Goal: Complete application form

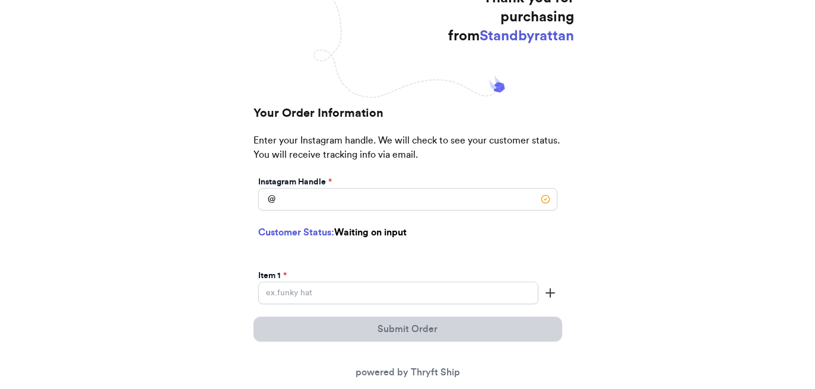
scroll to position [194, 0]
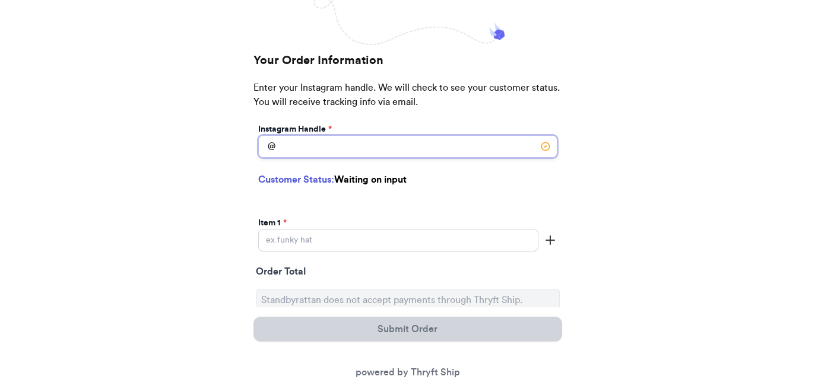
click at [436, 139] on input "Instagram Handle *" at bounding box center [407, 146] width 299 height 23
type input "sage__and_thyme__"
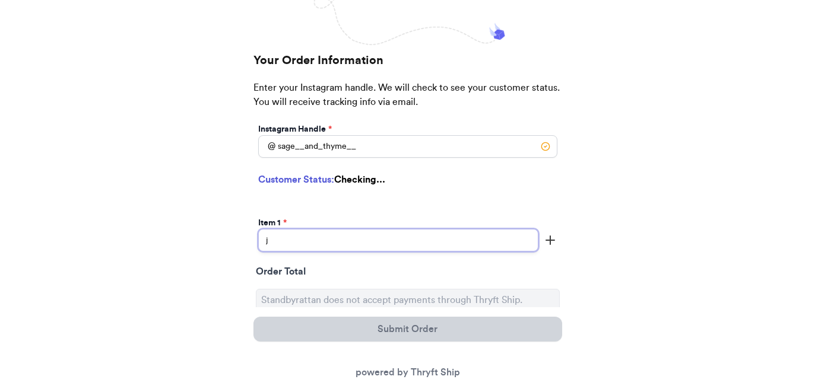
type input "jo"
select select "MA"
type input "[GEOGRAPHIC_DATA]"
type input "02118"
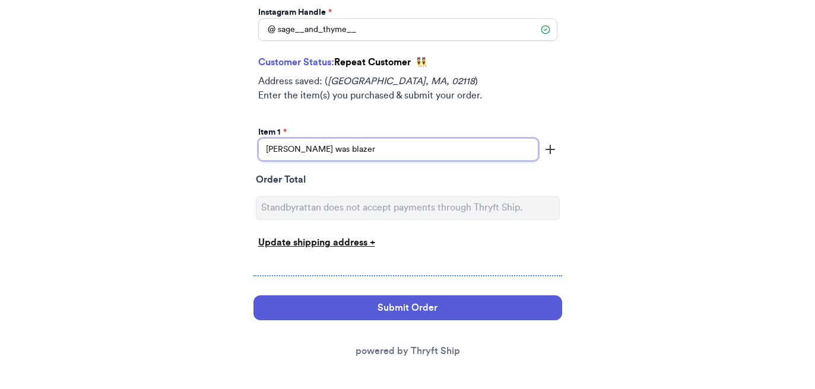
scroll to position [315, 0]
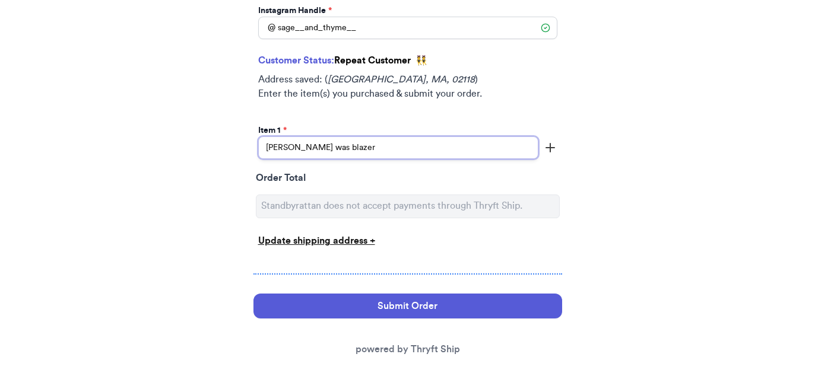
type input "[PERSON_NAME] was blazer"
click at [432, 228] on div "Instagram Handle * @ sage__and_thyme__ Customer Status: Repeat Customer 👯 Addre…" at bounding box center [407, 133] width 309 height 262
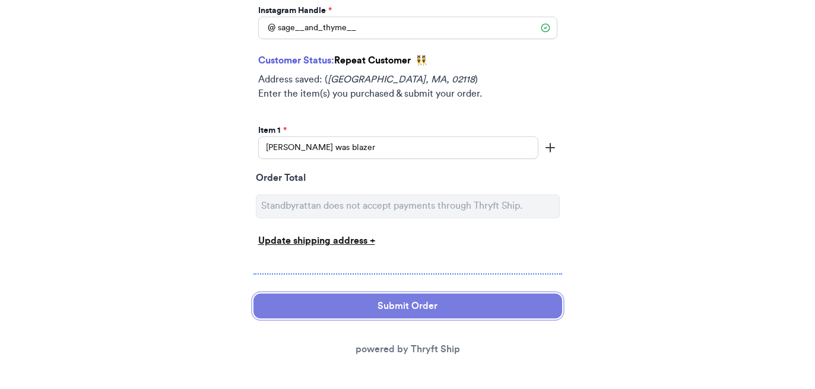
click at [422, 303] on button "Submit Order" at bounding box center [407, 306] width 309 height 25
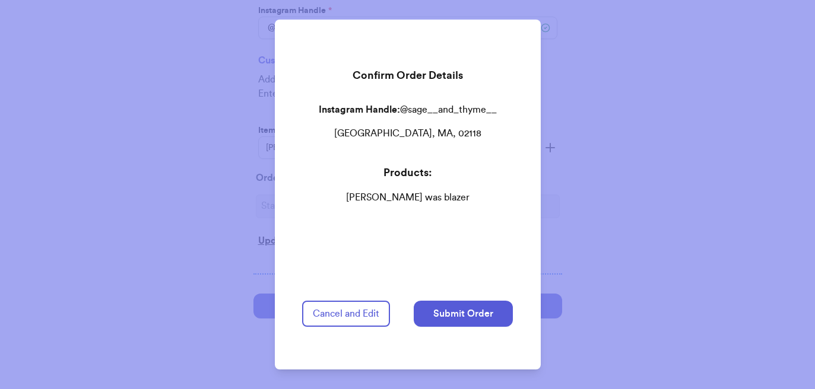
click at [429, 233] on div "Confirm Order Details Instagram Handle: @ sage__and_thyme__ [GEOGRAPHIC_DATA], …" at bounding box center [407, 195] width 239 height 350
click at [444, 313] on button "Submit Order" at bounding box center [463, 314] width 99 height 26
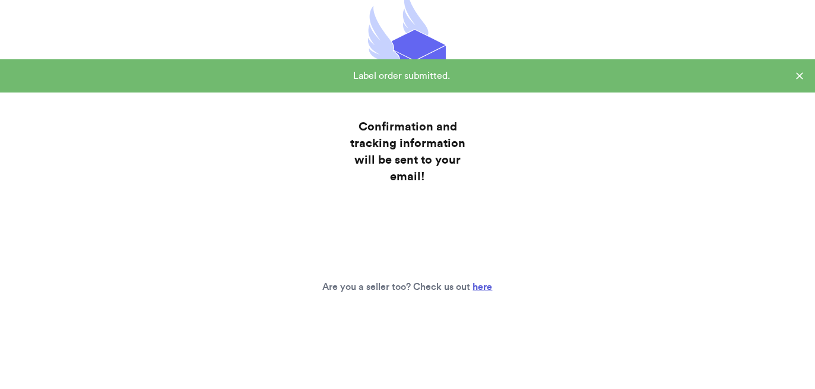
scroll to position [71, 0]
